Goal: Transaction & Acquisition: Purchase product/service

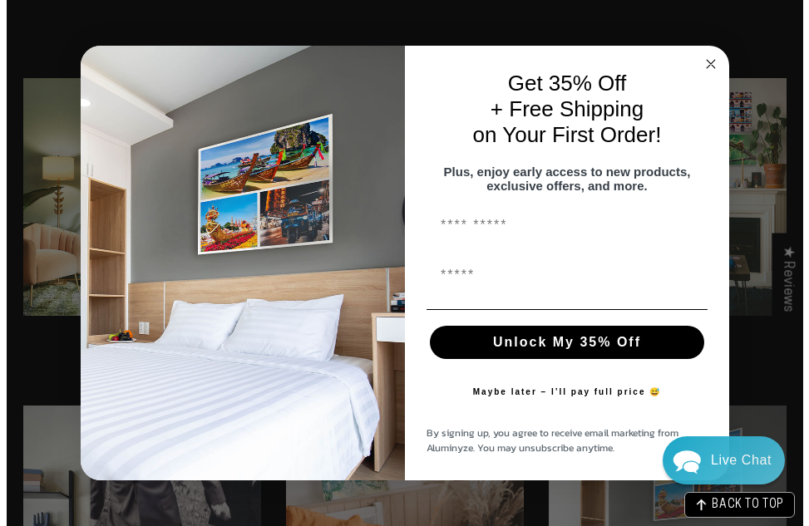
scroll to position [3071, 0]
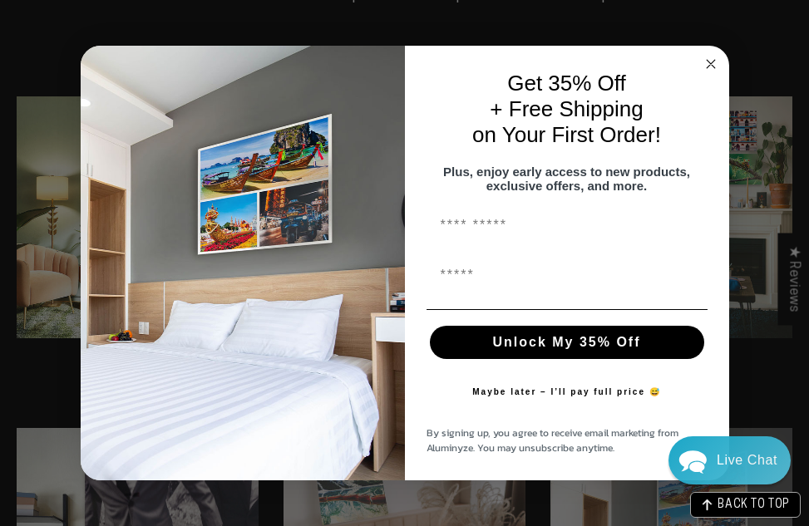
click at [701, 55] on icon "Close dialog" at bounding box center [711, 64] width 20 height 20
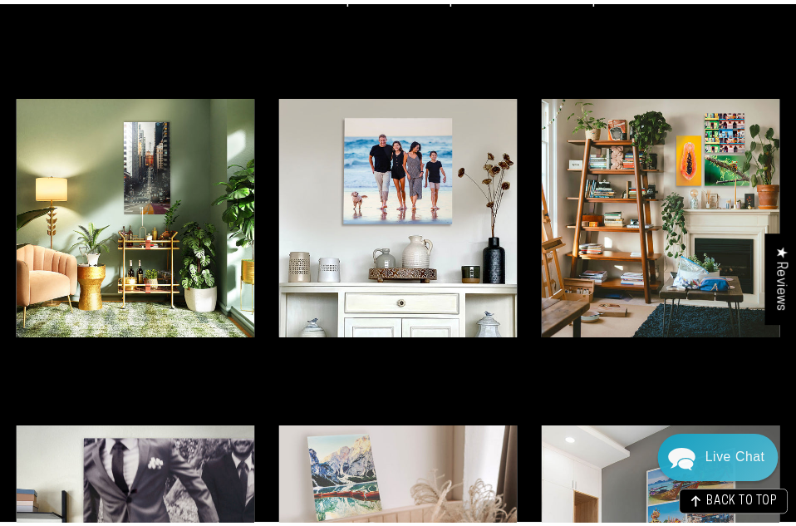
scroll to position [3084, 0]
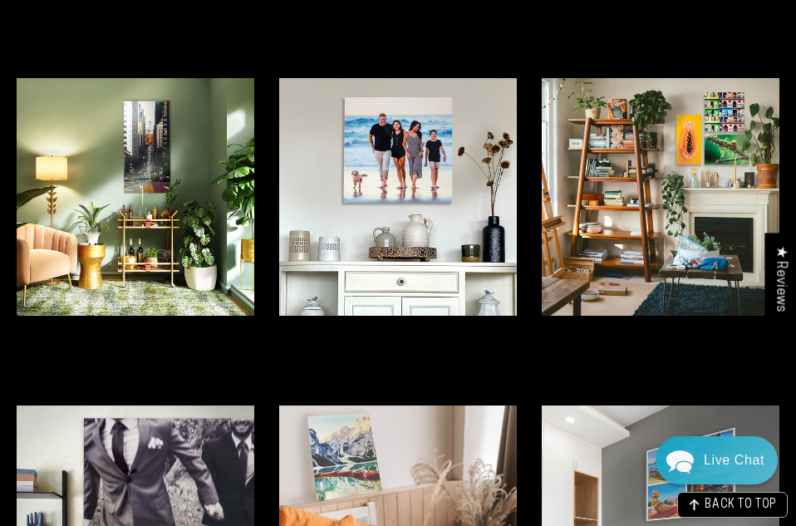
click at [378, 234] on img at bounding box center [398, 197] width 238 height 238
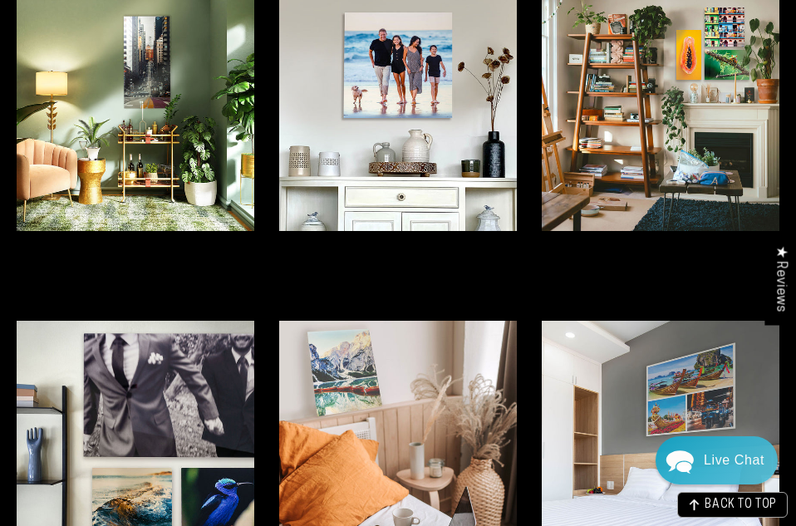
scroll to position [3416, 0]
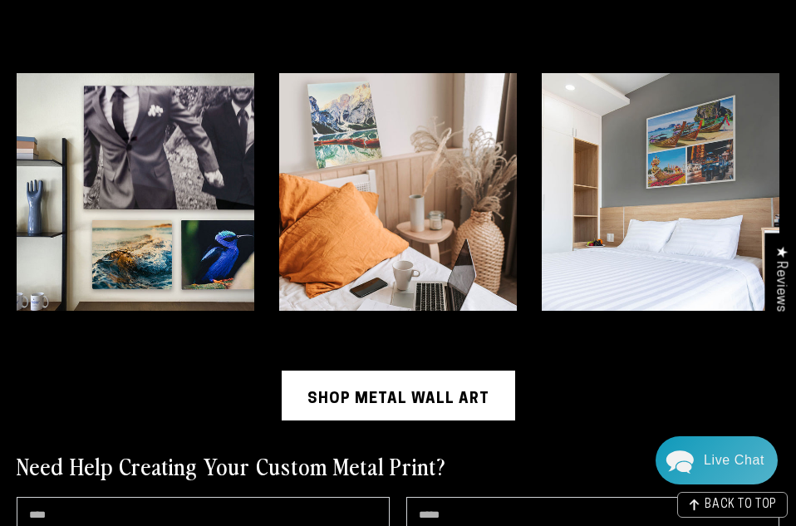
click at [387, 398] on link "Shop Metal Wall Art" at bounding box center [399, 396] width 234 height 50
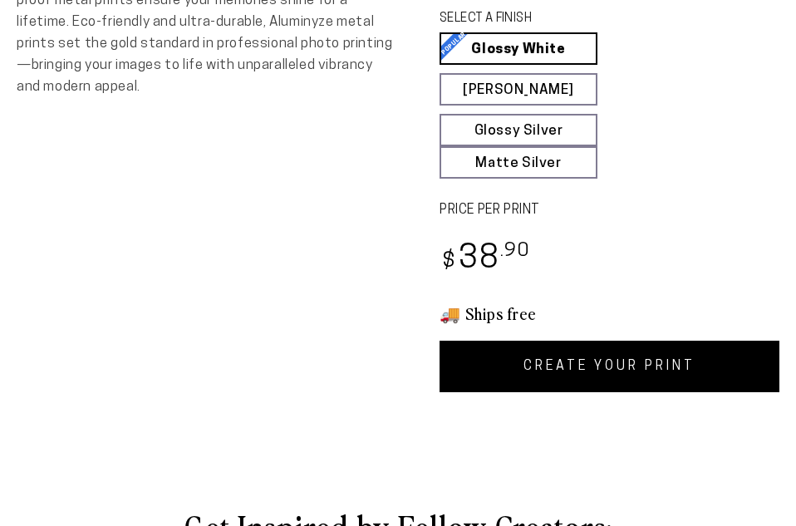
scroll to position [665, 0]
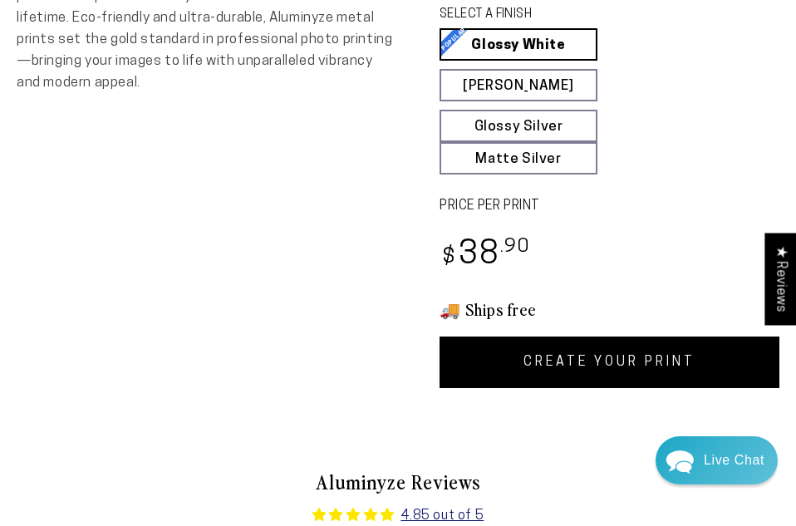
select select "**********"
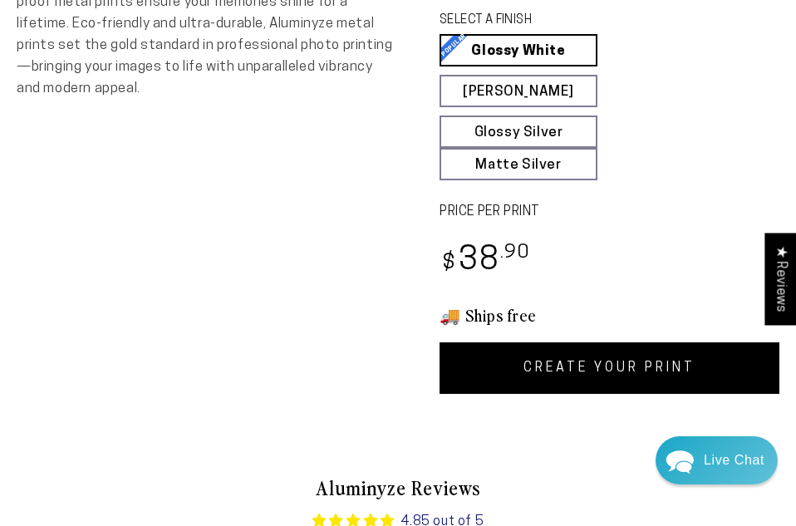
scroll to position [0, 0]
click at [531, 67] on fieldset "SELECT A FINISH Learn more Glossy White Glossy White Our bright white glossy su…" at bounding box center [604, 96] width 329 height 169
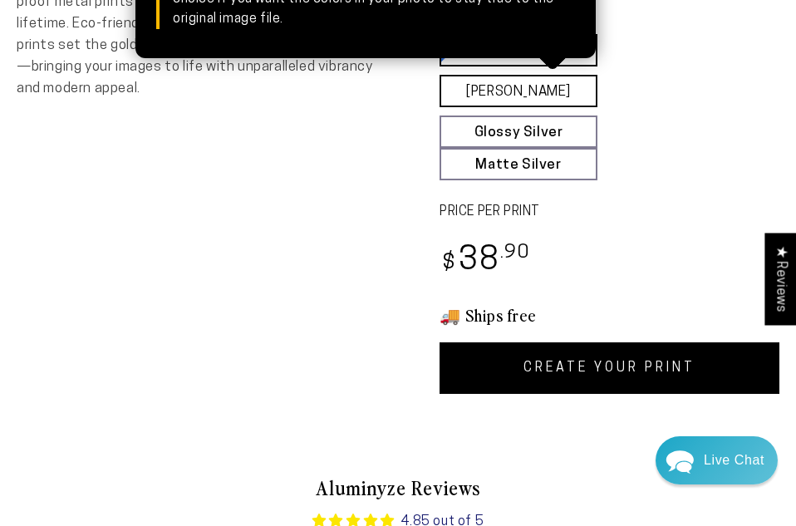
click at [537, 91] on link "[PERSON_NAME] Matte White Our matte white surface offers a flatter tone and sli…" at bounding box center [519, 91] width 158 height 32
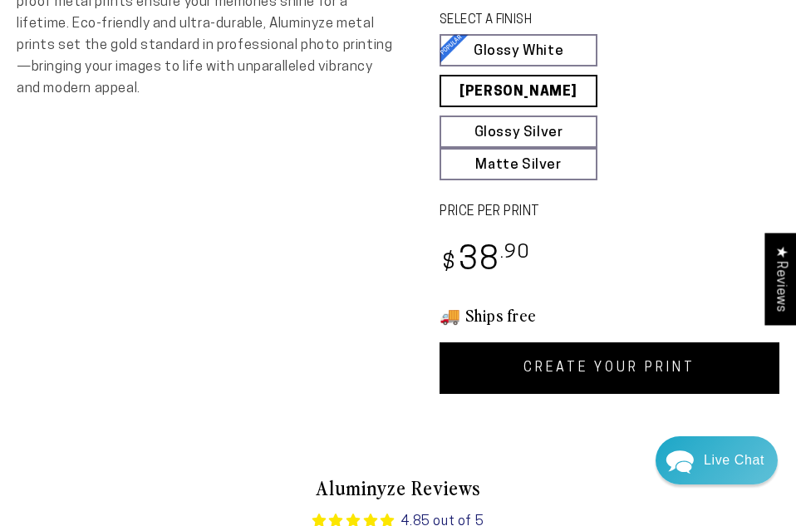
click at [613, 362] on link "CREATE YOUR PRINT" at bounding box center [610, 368] width 340 height 52
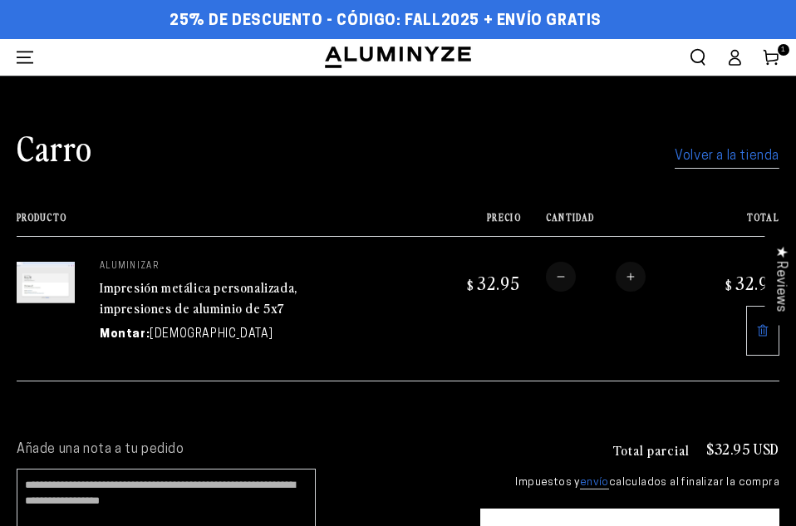
click at [635, 275] on button "Aumentar la cantidad de impresiones metálicas personalizadas, impresiones de al…" at bounding box center [631, 277] width 30 height 30
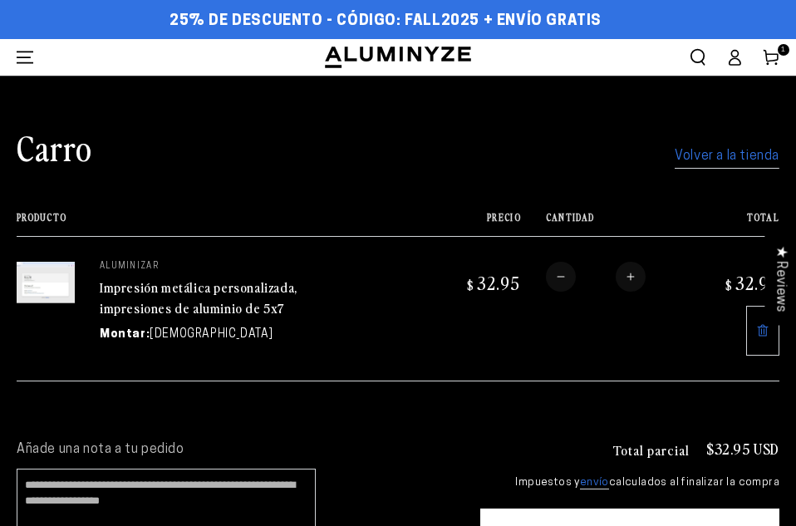
click at [635, 275] on button "Aumentar la cantidad de impresiones metálicas personalizadas, impresiones de al…" at bounding box center [631, 277] width 30 height 30
type input "*"
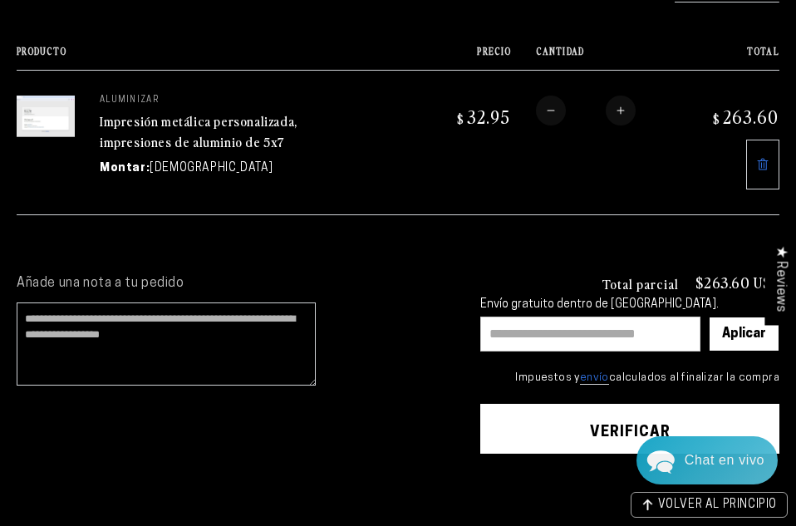
click at [539, 334] on input "text" at bounding box center [590, 334] width 220 height 35
paste input "*****"
type input "*****"
click at [743, 338] on font "Aplicar" at bounding box center [744, 333] width 44 height 13
